Goal: Task Accomplishment & Management: Use online tool/utility

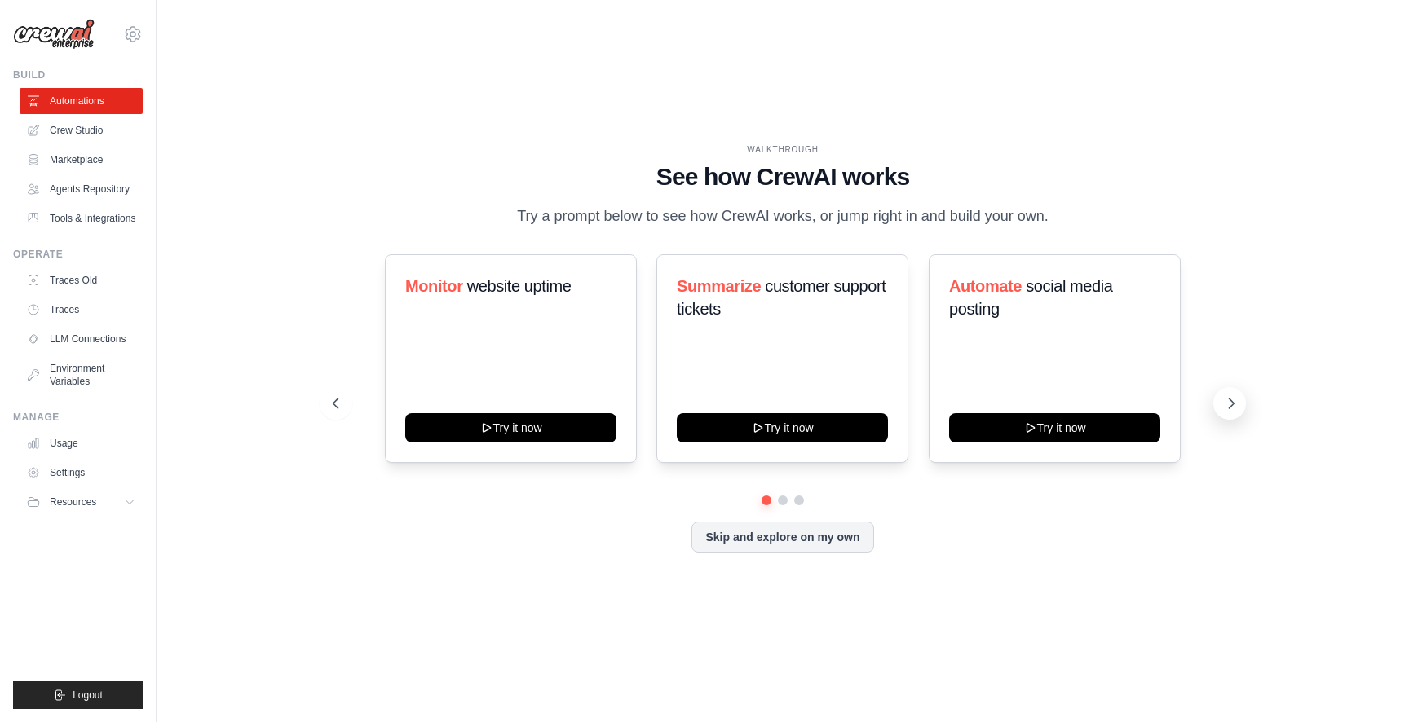
click at [1229, 417] on button at bounding box center [1229, 403] width 33 height 33
click at [97, 122] on link "Crew Studio" at bounding box center [82, 130] width 123 height 26
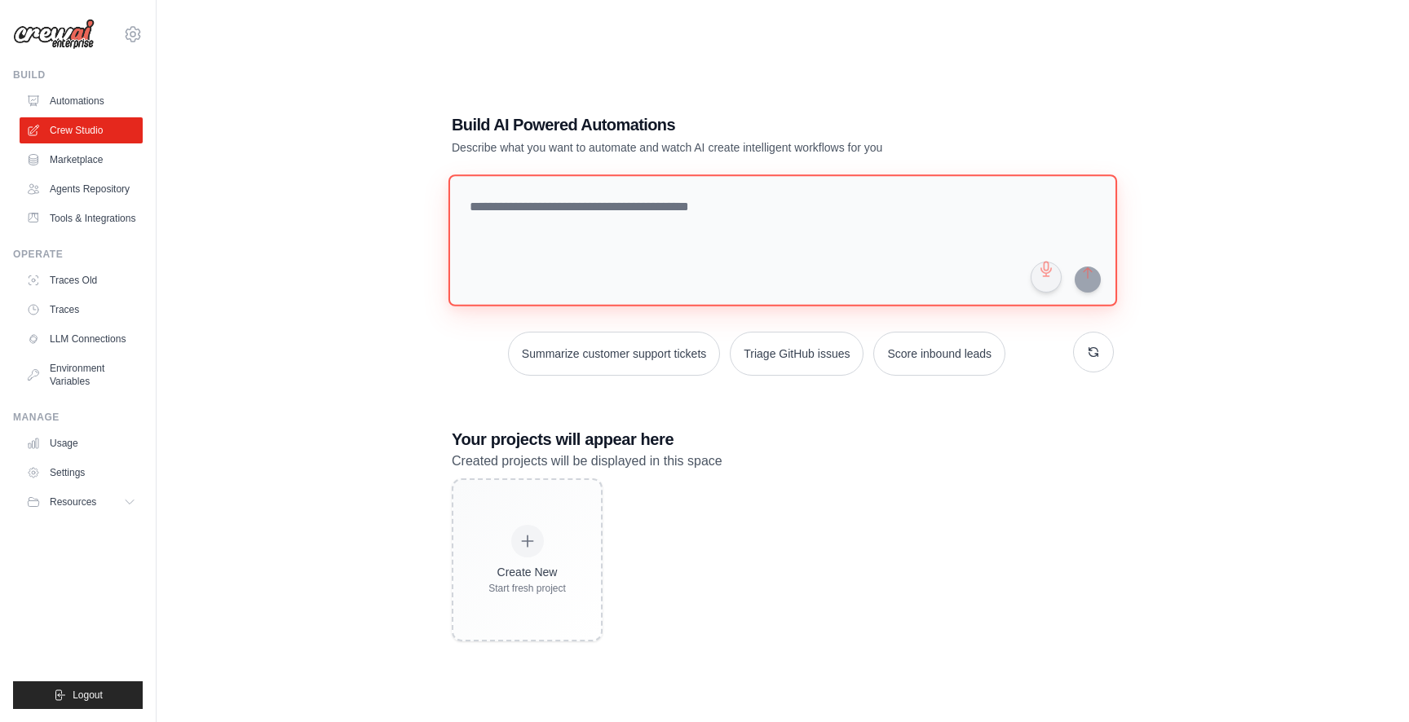
click at [593, 217] on textarea at bounding box center [782, 240] width 669 height 132
click at [97, 154] on link "Marketplace" at bounding box center [82, 160] width 123 height 26
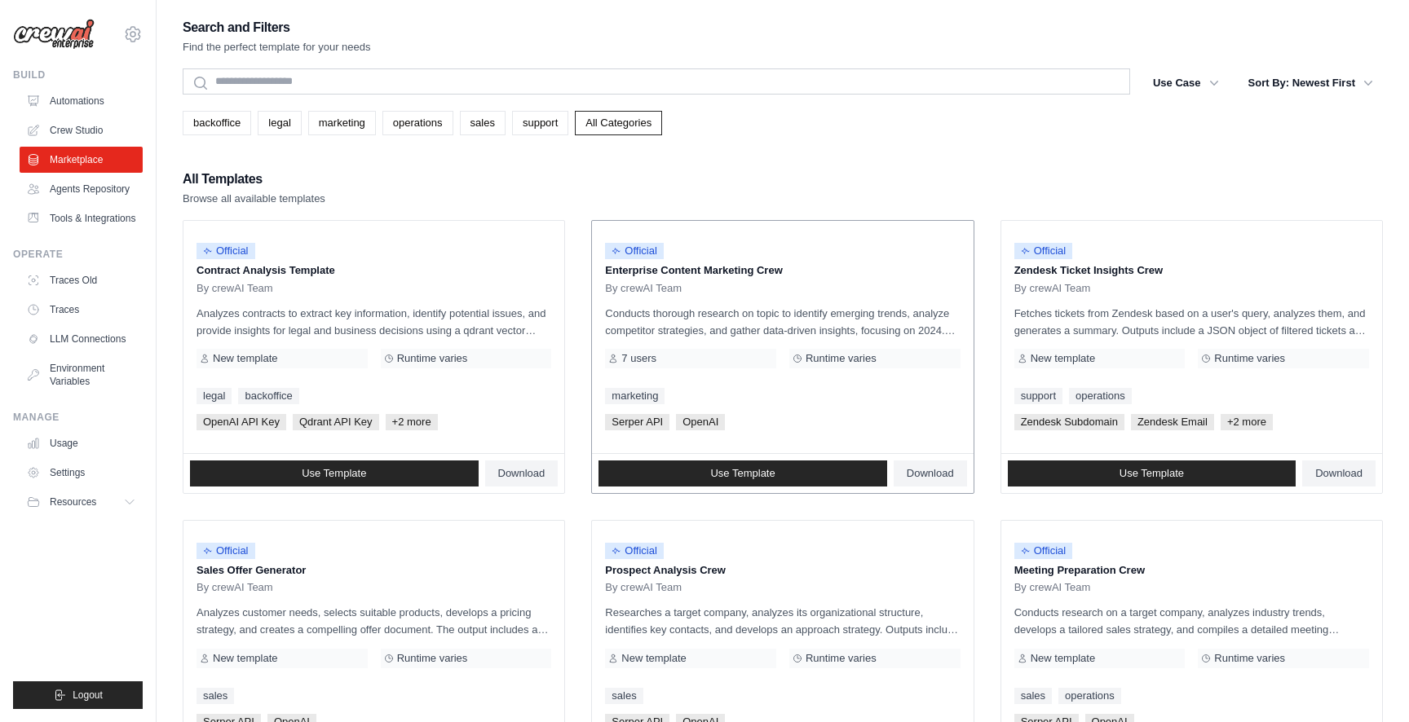
click at [651, 273] on p "Enterprise Content Marketing Crew" at bounding box center [782, 271] width 355 height 16
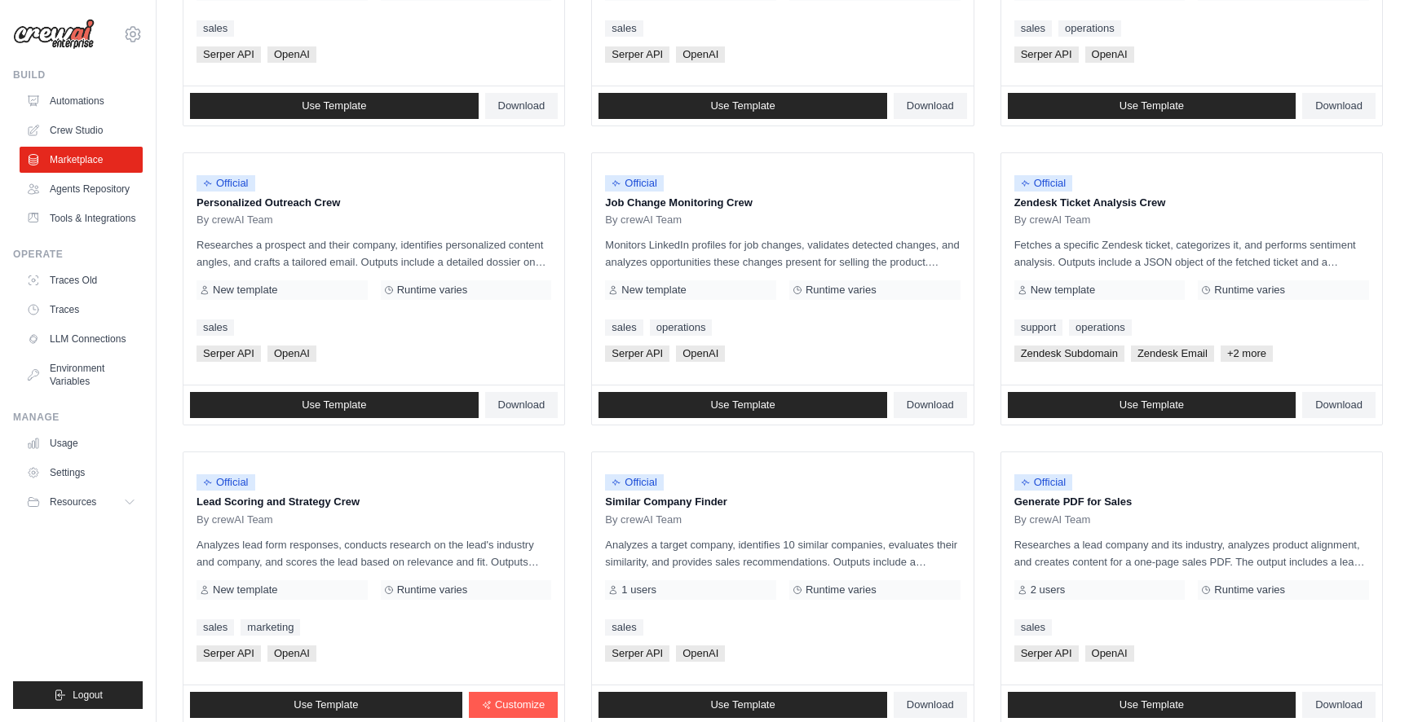
scroll to position [788, 0]
